Goal: Check status: Check status

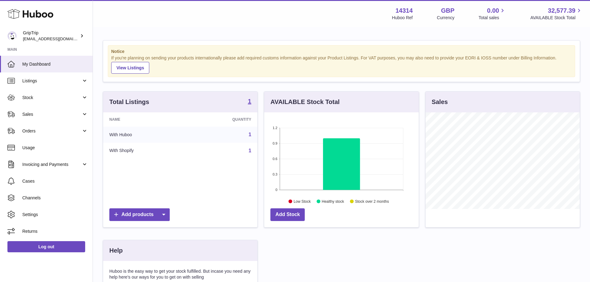
scroll to position [97, 155]
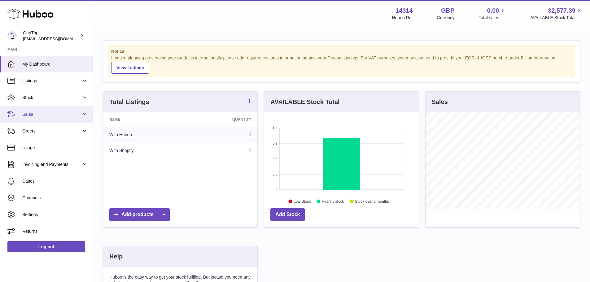
click at [48, 114] on span "Sales" at bounding box center [51, 114] width 59 height 6
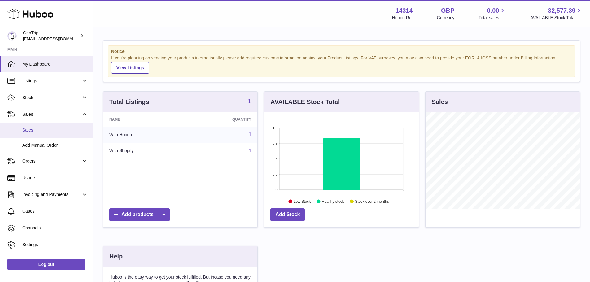
click at [48, 130] on span "Sales" at bounding box center [55, 130] width 66 height 6
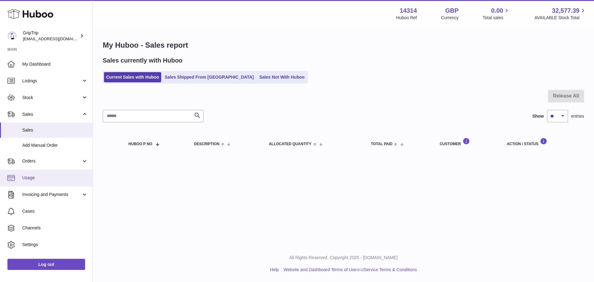
click at [47, 178] on span "Usage" at bounding box center [55, 178] width 66 height 6
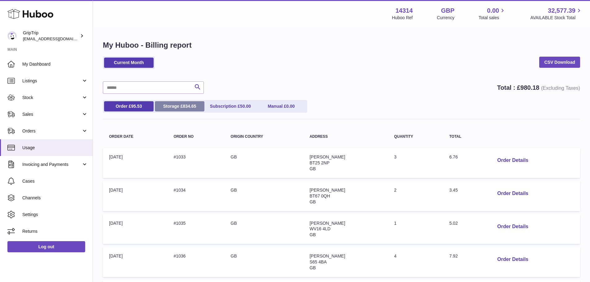
click at [195, 105] on span "834.65" at bounding box center [189, 106] width 13 height 5
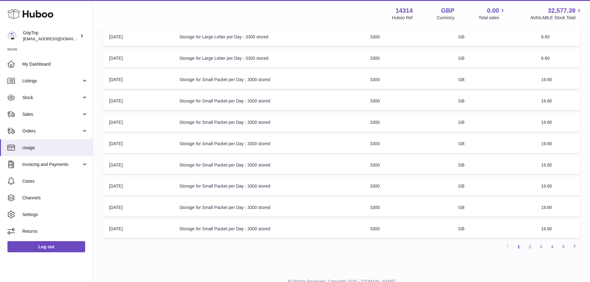
scroll to position [144, 0]
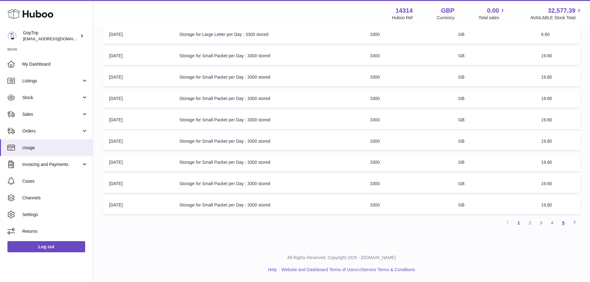
click at [564, 221] on link "5" at bounding box center [563, 222] width 11 height 11
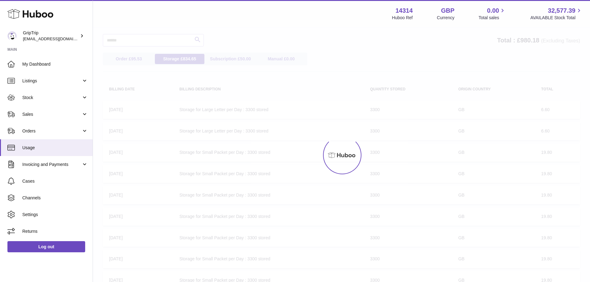
scroll to position [28, 0]
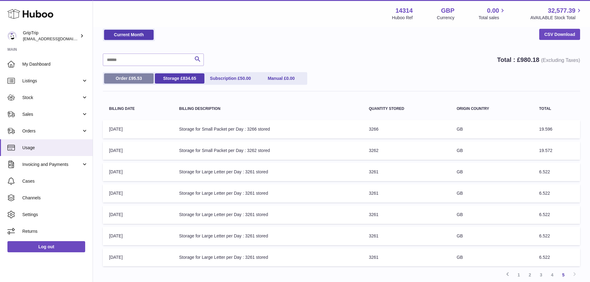
click at [126, 74] on link "Order £ 95.53" at bounding box center [129, 78] width 50 height 10
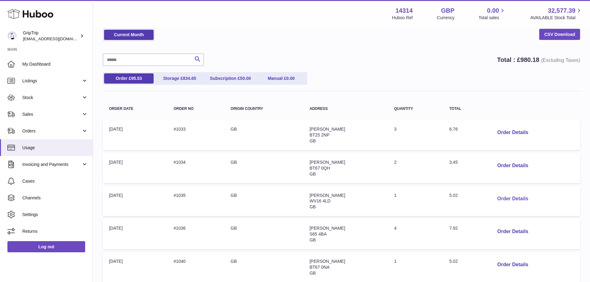
click at [503, 201] on button "Order Details" at bounding box center [512, 199] width 41 height 13
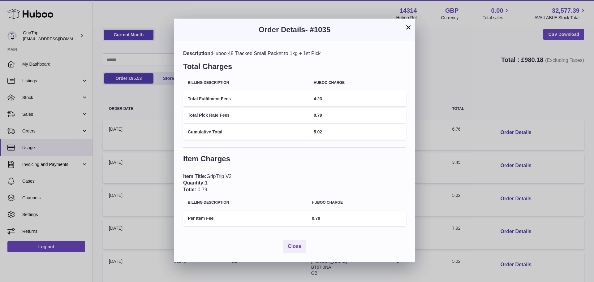
click at [411, 27] on button "×" at bounding box center [408, 27] width 7 height 7
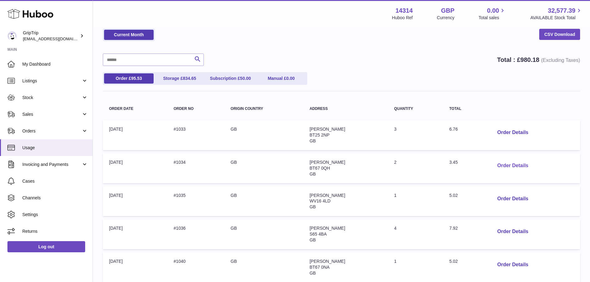
click at [503, 168] on button "Order Details" at bounding box center [512, 165] width 41 height 13
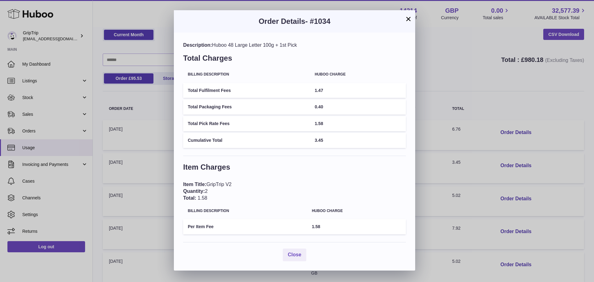
click at [409, 17] on button "×" at bounding box center [408, 18] width 7 height 7
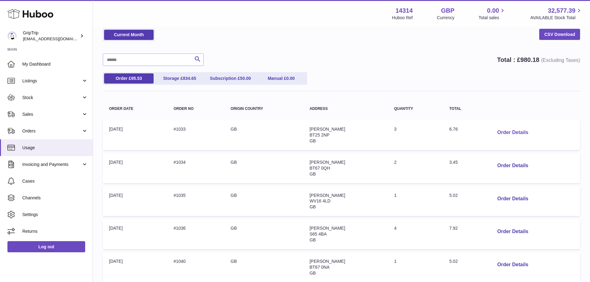
click at [507, 133] on button "Order Details" at bounding box center [512, 132] width 41 height 13
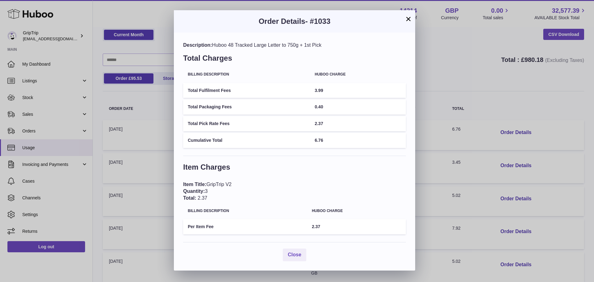
click at [409, 22] on button "×" at bounding box center [408, 18] width 7 height 7
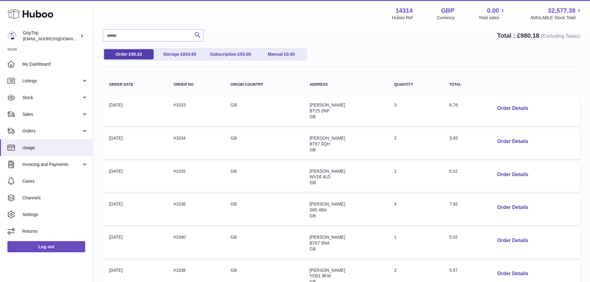
scroll to position [0, 0]
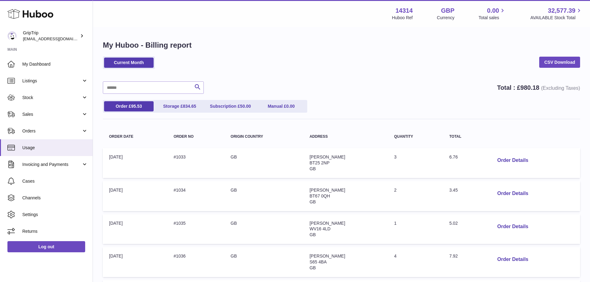
drag, startPoint x: 462, startPoint y: 193, endPoint x: 430, endPoint y: 191, distance: 32.2
click at [430, 191] on tr "Order Date: 08-Aug-2025 Order no: #1034 Origin Country: GB Address: CHRIS SWAIN…" at bounding box center [341, 196] width 477 height 30
drag, startPoint x: 467, startPoint y: 235, endPoint x: 443, endPoint y: 229, distance: 24.7
click at [443, 229] on td "Total: 5.02" at bounding box center [464, 229] width 43 height 30
click at [445, 227] on td "Total: 5.02" at bounding box center [464, 229] width 43 height 30
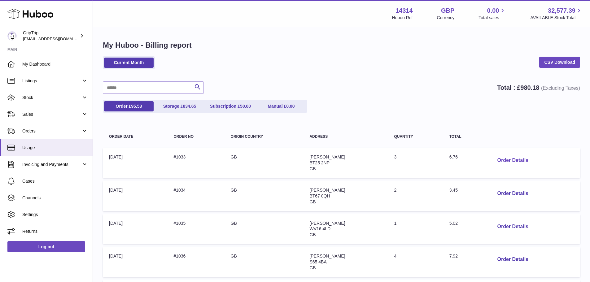
click at [504, 160] on button "Order Details" at bounding box center [512, 160] width 41 height 13
click at [461, 60] on div at bounding box center [297, 141] width 594 height 282
click at [514, 161] on button "Order Details" at bounding box center [512, 160] width 41 height 13
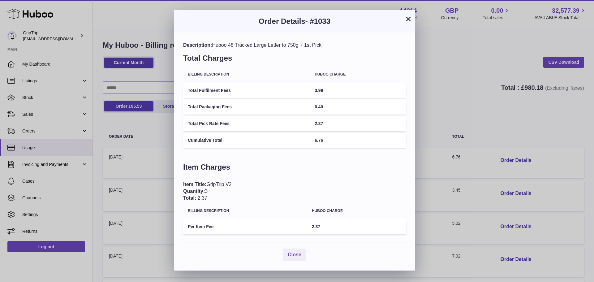
click at [408, 22] on button "×" at bounding box center [408, 18] width 7 height 7
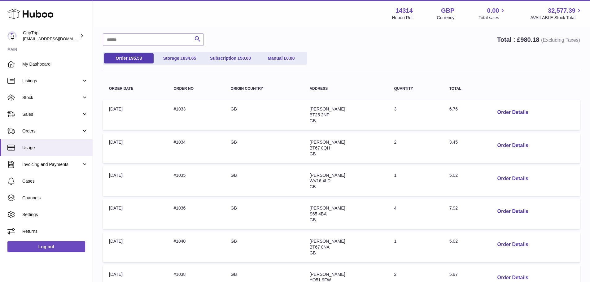
scroll to position [62, 0]
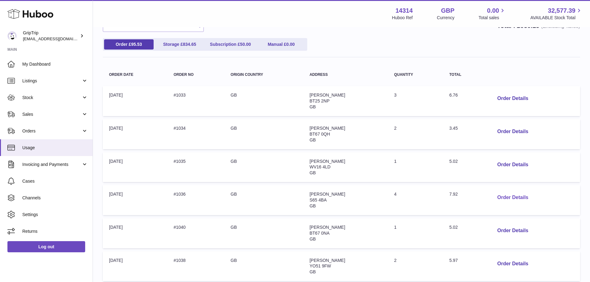
click at [511, 196] on button "Order Details" at bounding box center [512, 197] width 41 height 13
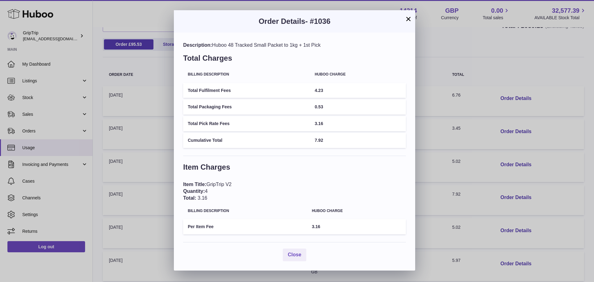
click at [409, 18] on button "×" at bounding box center [408, 18] width 7 height 7
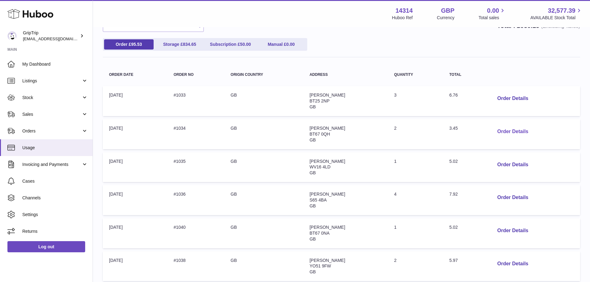
click at [515, 132] on button "Order Details" at bounding box center [512, 131] width 41 height 13
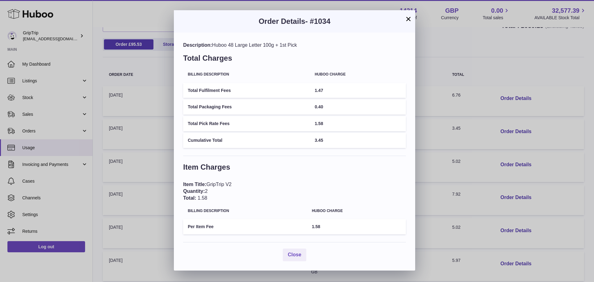
click at [555, 74] on div "× Order Details - #1034 Description: Huboo 48 Large Letter 100g + 1st Pick Tota…" at bounding box center [297, 141] width 594 height 282
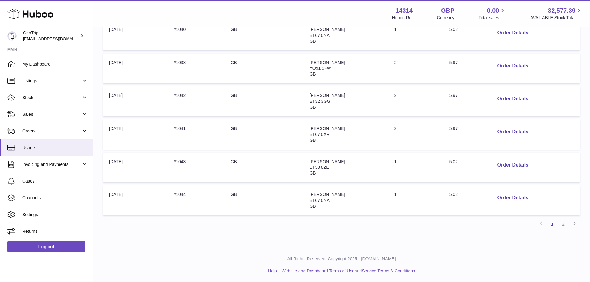
scroll to position [261, 0]
click at [518, 197] on button "Order Details" at bounding box center [512, 196] width 41 height 13
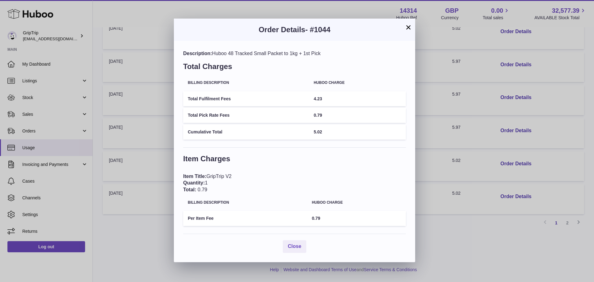
click at [410, 27] on button "×" at bounding box center [408, 27] width 7 height 7
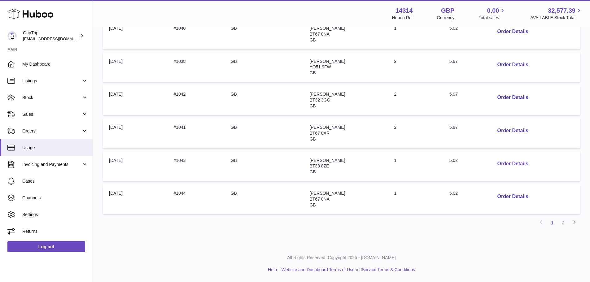
click at [525, 162] on button "Order Details" at bounding box center [512, 164] width 41 height 13
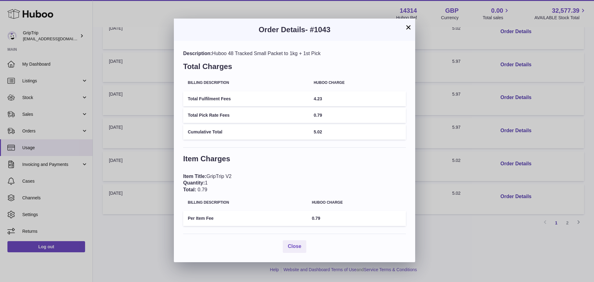
click at [408, 27] on button "×" at bounding box center [408, 27] width 7 height 7
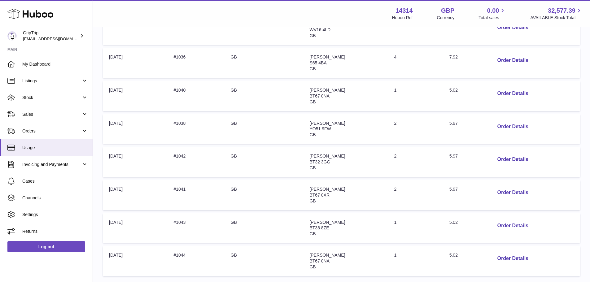
scroll to position [137, 0]
